Goal: Transaction & Acquisition: Book appointment/travel/reservation

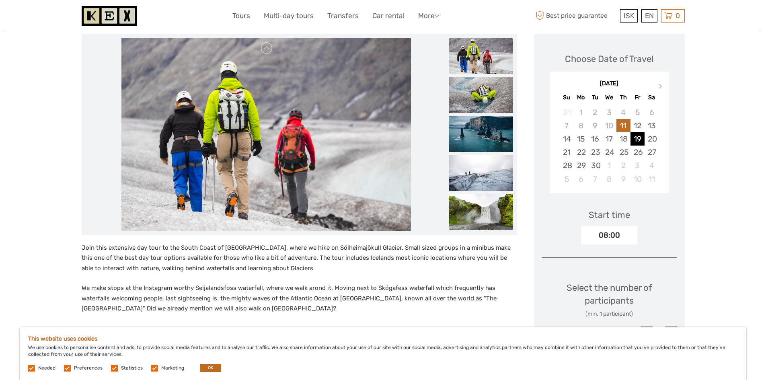
scroll to position [121, 0]
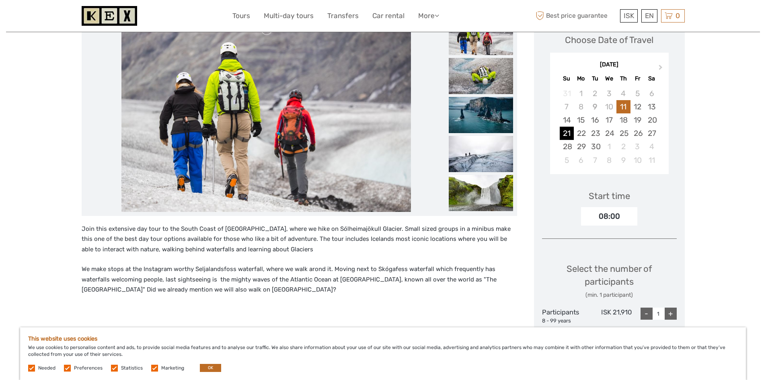
click at [567, 134] on div "21" at bounding box center [567, 133] width 14 height 13
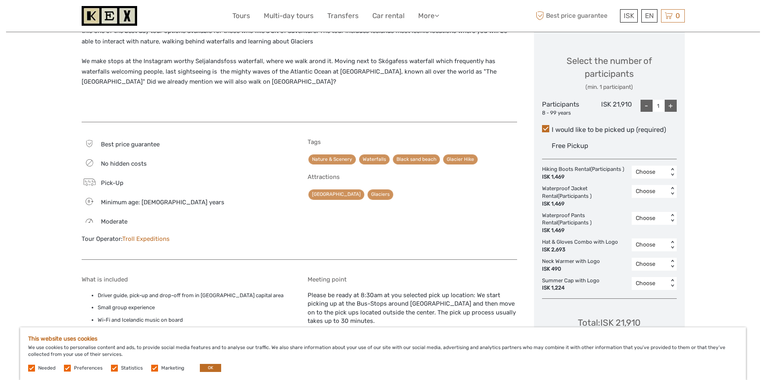
scroll to position [322, 0]
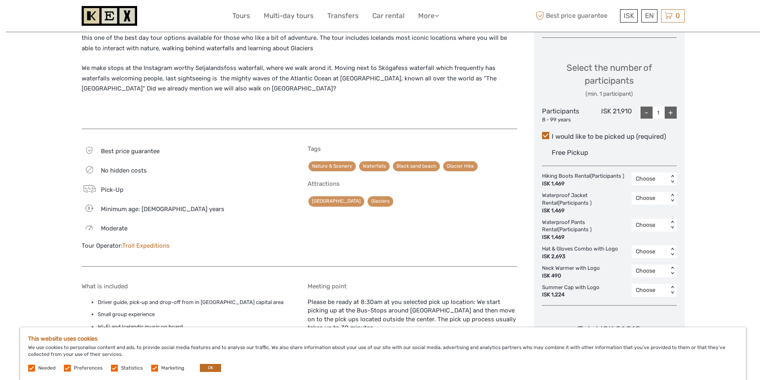
click at [673, 112] on div "+" at bounding box center [671, 113] width 12 height 12
type input "2"
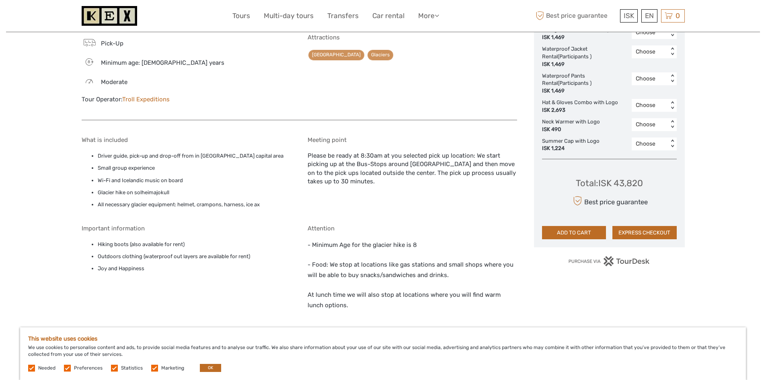
scroll to position [482, 0]
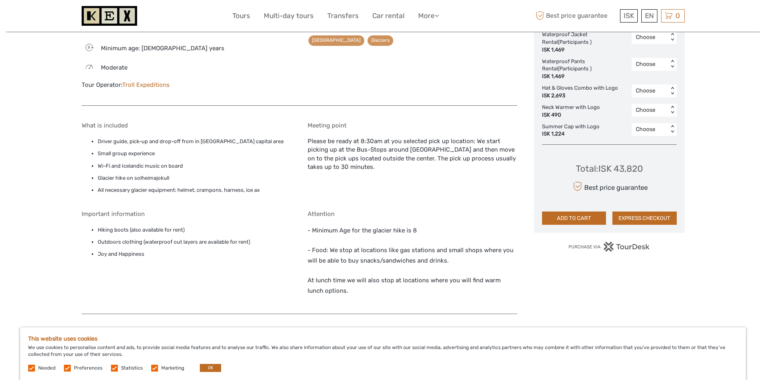
click at [434, 221] on div "Attention - Minimum Age for the glacier hike is 8 - Food: We stop at locations …" at bounding box center [412, 258] width 209 height 96
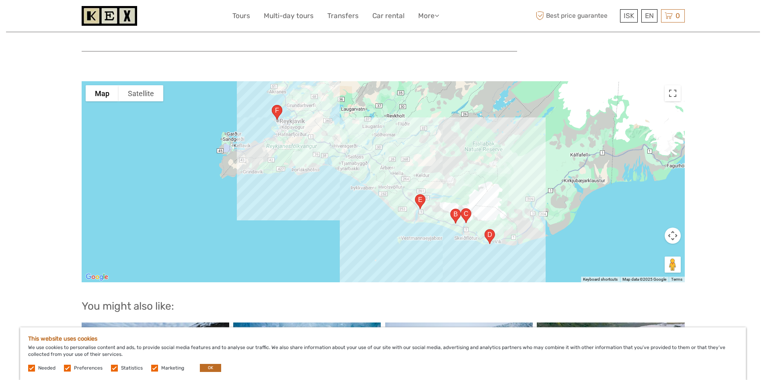
scroll to position [764, 0]
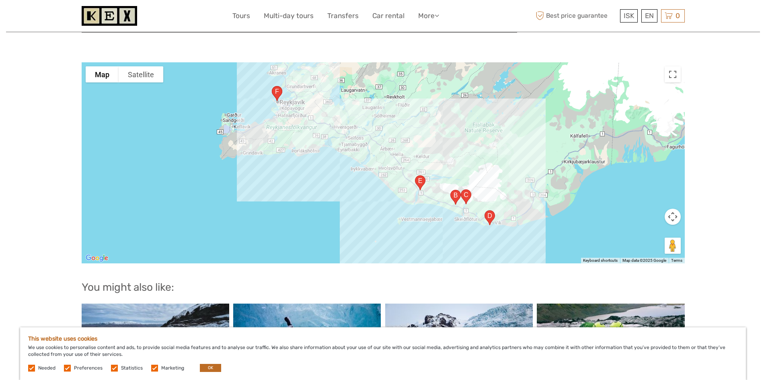
click at [32, 367] on label at bounding box center [31, 368] width 7 height 7
click at [66, 368] on label at bounding box center [67, 368] width 7 height 7
click at [0, 0] on input "checkbox" at bounding box center [0, 0] width 0 height 0
click at [32, 368] on label at bounding box center [31, 368] width 7 height 7
click at [113, 366] on label at bounding box center [114, 368] width 7 height 7
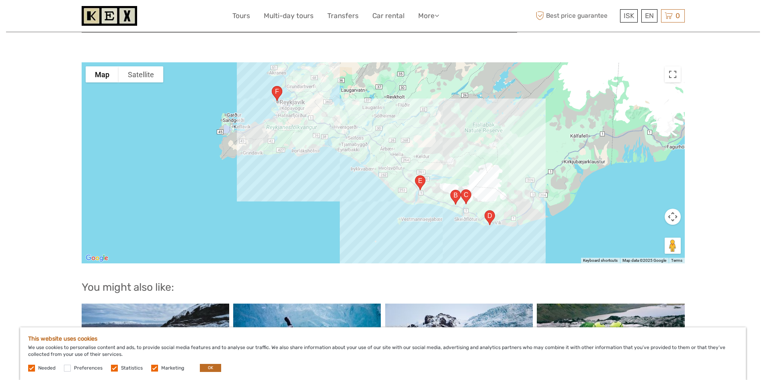
click at [0, 0] on input "checkbox" at bounding box center [0, 0] width 0 height 0
click at [155, 369] on label at bounding box center [154, 368] width 7 height 7
click at [0, 0] on input "checkbox" at bounding box center [0, 0] width 0 height 0
click at [32, 369] on label at bounding box center [31, 368] width 7 height 7
click at [34, 369] on label at bounding box center [31, 368] width 7 height 7
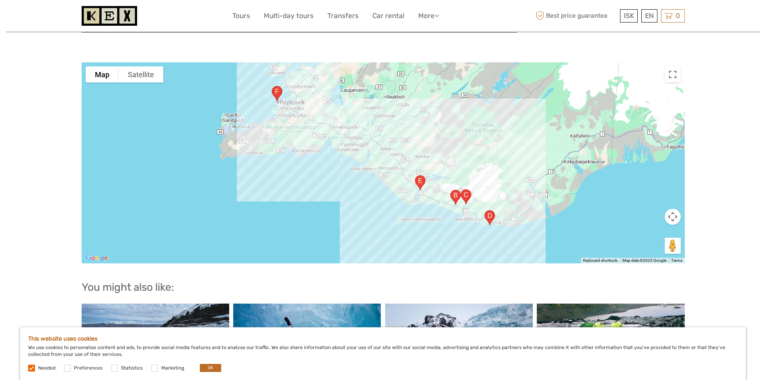
click at [30, 368] on label at bounding box center [31, 368] width 7 height 7
click at [194, 369] on div "Needed Preferences Statistics Marketing OK" at bounding box center [125, 368] width 195 height 8
click at [200, 369] on button "OK" at bounding box center [210, 368] width 21 height 8
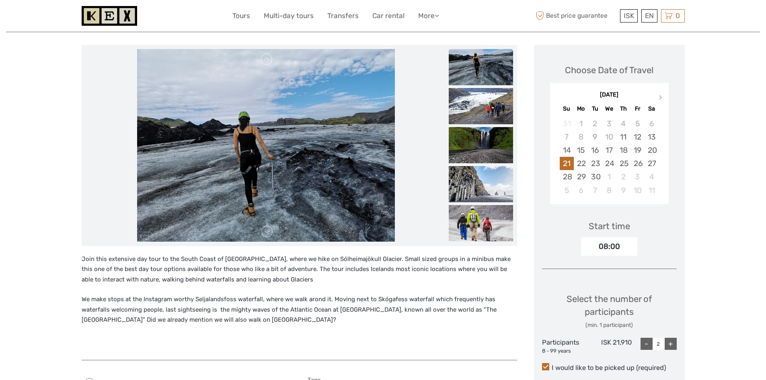
scroll to position [0, 0]
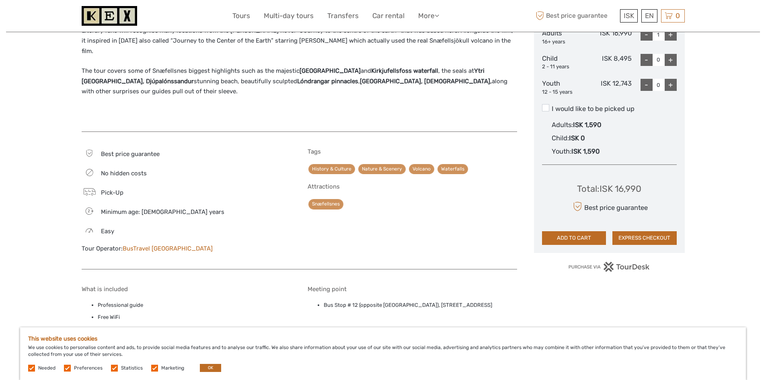
scroll to position [482, 0]
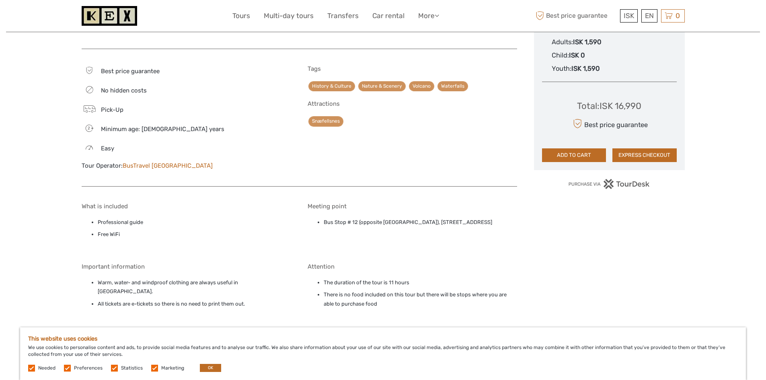
drag, startPoint x: 325, startPoint y: 210, endPoint x: 509, endPoint y: 212, distance: 184.5
click at [509, 218] on li "Bus Stop # 12 (opposite [GEOGRAPHIC_DATA]), [STREET_ADDRESS]" at bounding box center [420, 222] width 193 height 9
copy li "Bus Stop # 12 (opposite [GEOGRAPHIC_DATA]), [STREET_ADDRESS]"
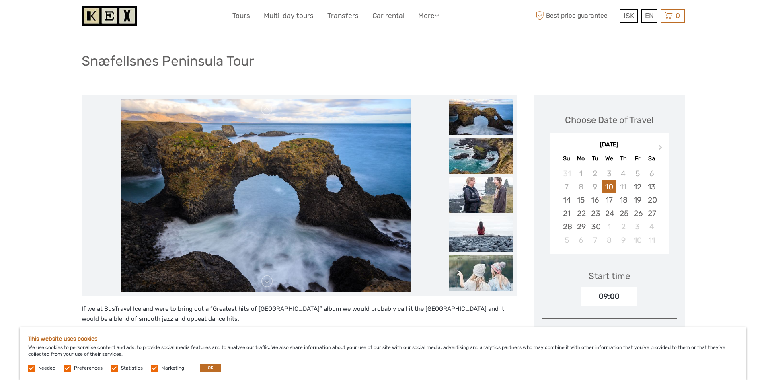
scroll to position [40, 0]
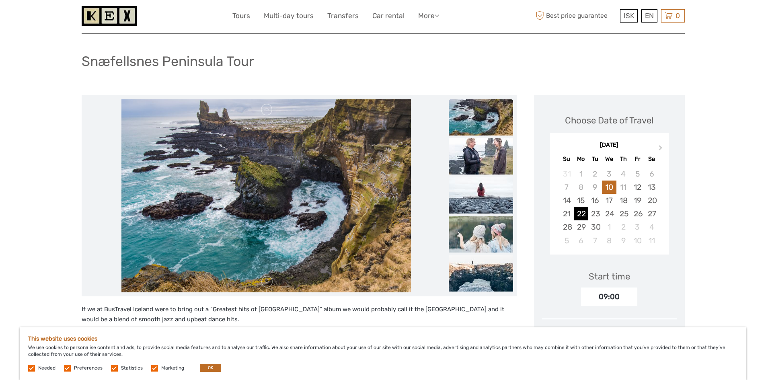
click at [583, 215] on div "22" at bounding box center [581, 213] width 14 height 13
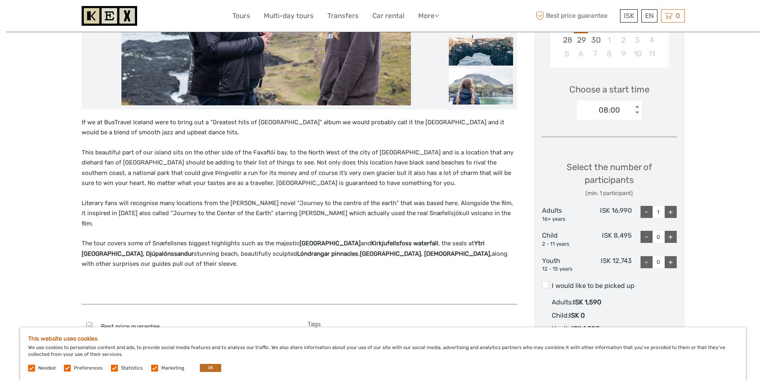
scroll to position [241, 0]
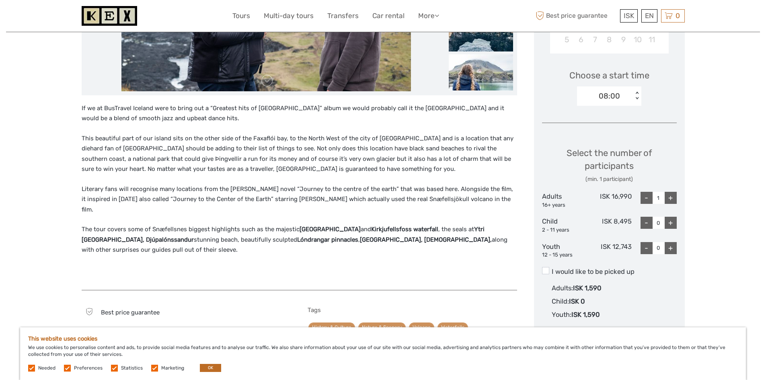
click at [669, 199] on div "+" at bounding box center [671, 198] width 12 height 12
type input "2"
click at [544, 271] on span at bounding box center [545, 270] width 7 height 7
click at [552, 269] on input "I would like to be picked up" at bounding box center [552, 269] width 0 height 0
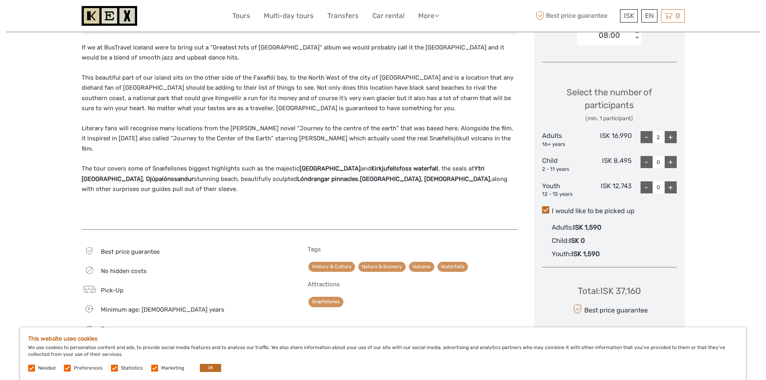
scroll to position [322, 0]
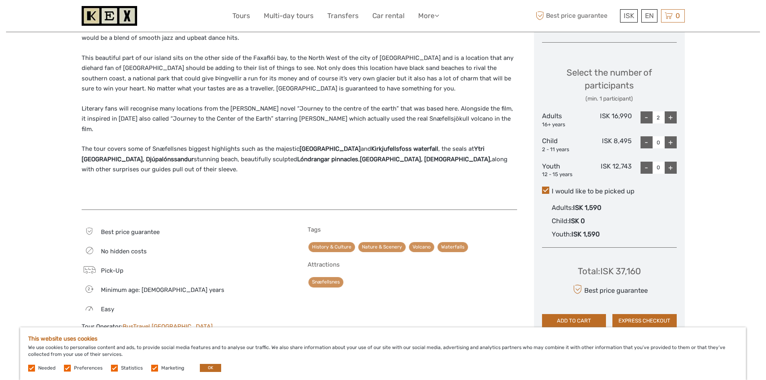
click at [541, 189] on div "Choose Date of Travel Next Month September 2025 Su Mo Tu We Th Fr Sa 31 1 2 3 4…" at bounding box center [609, 75] width 151 height 522
click at [547, 190] on span at bounding box center [545, 190] width 7 height 7
click at [552, 188] on input "I would like to be picked up" at bounding box center [552, 188] width 0 height 0
click at [547, 190] on span at bounding box center [545, 190] width 7 height 7
click at [552, 188] on input "I would like to be picked up" at bounding box center [552, 188] width 0 height 0
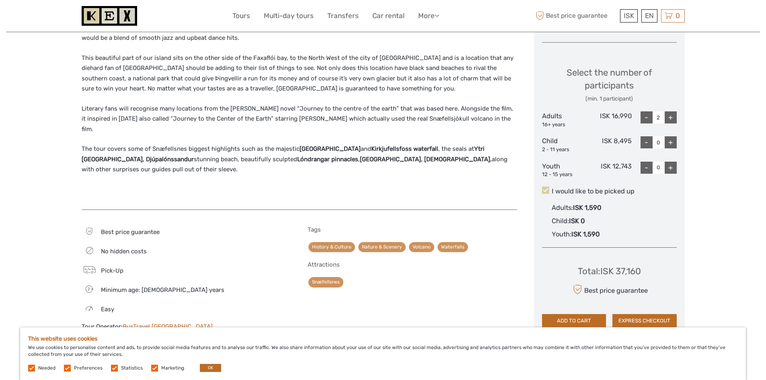
click at [547, 190] on span at bounding box center [545, 190] width 7 height 7
click at [552, 188] on input "I would like to be picked up" at bounding box center [552, 188] width 0 height 0
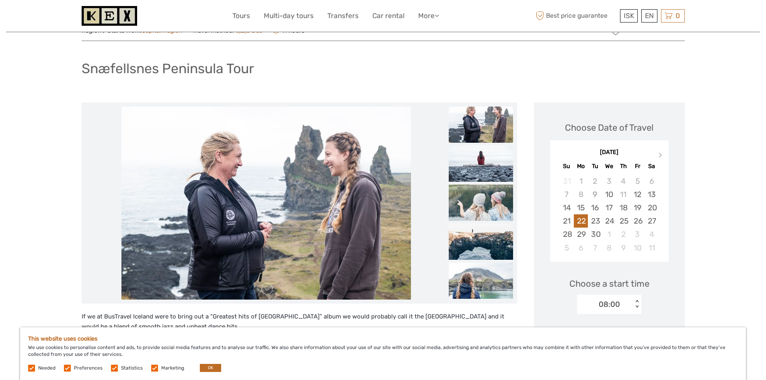
scroll to position [0, 0]
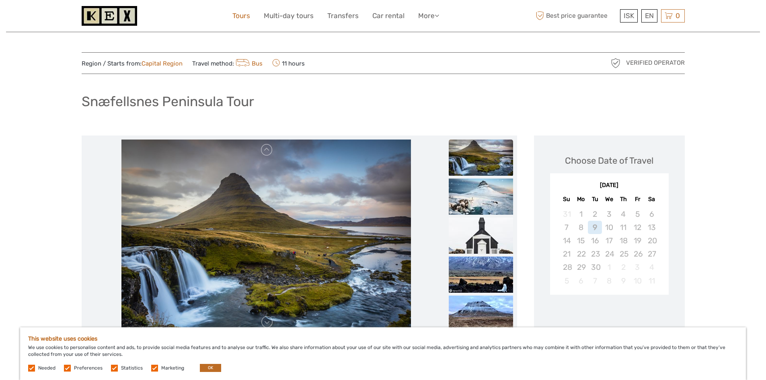
click at [239, 18] on link "Tours" at bounding box center [241, 16] width 18 height 12
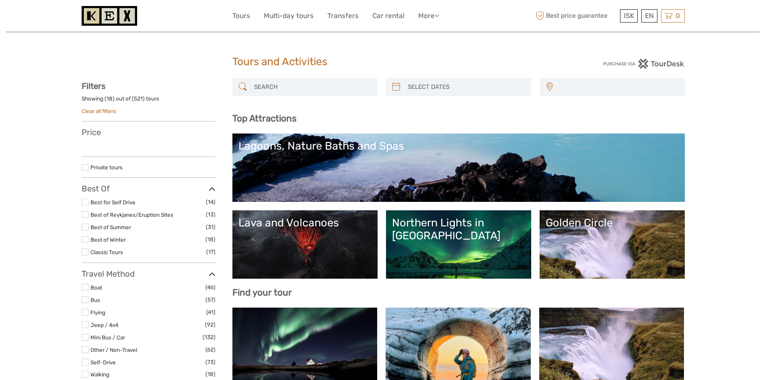
select select
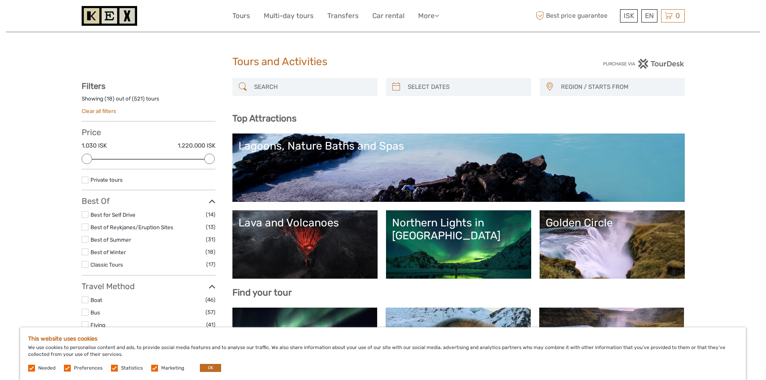
click at [109, 16] on img at bounding box center [109, 16] width 55 height 20
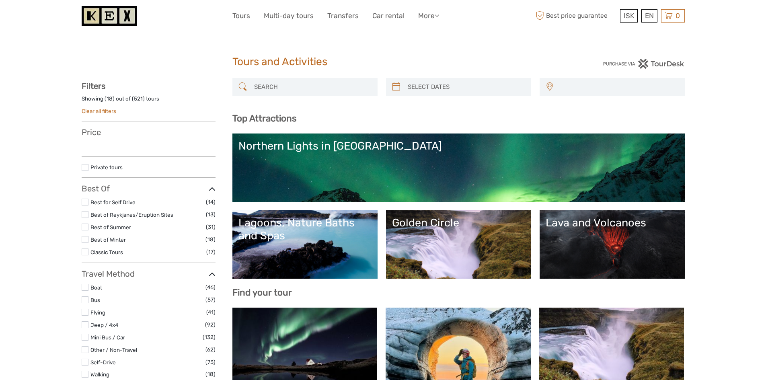
select select
